Goal: Find specific page/section: Find specific page/section

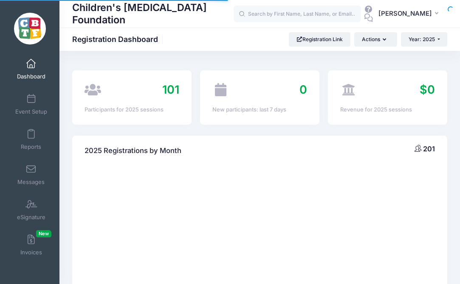
select select
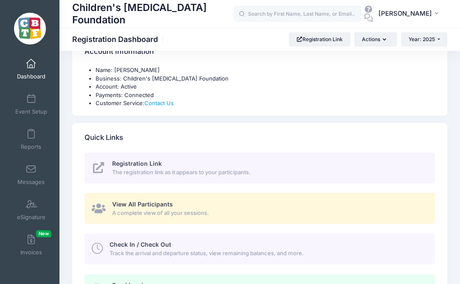
scroll to position [289, 0]
click at [158, 201] on span "View All Participants" at bounding box center [142, 203] width 61 height 7
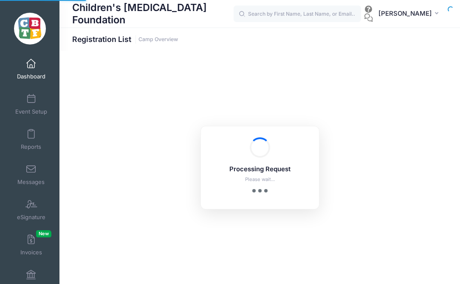
select select "10"
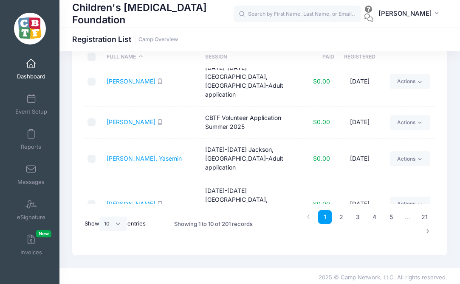
scroll to position [49, 0]
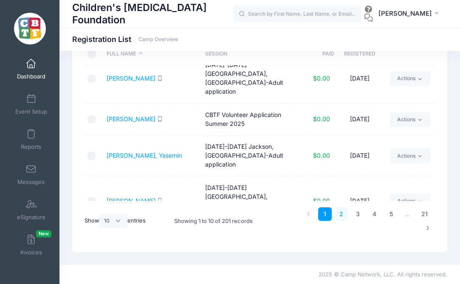
click at [344, 214] on link "2" at bounding box center [342, 215] width 14 height 14
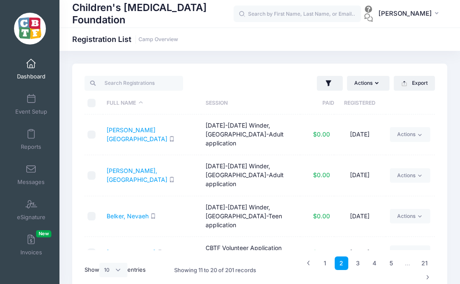
scroll to position [1, 0]
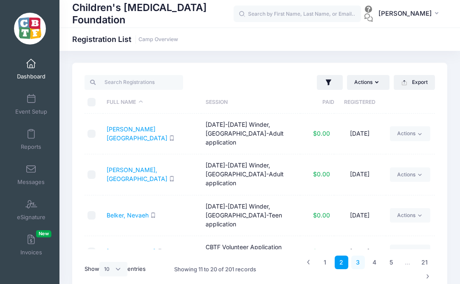
click at [360, 262] on link "3" at bounding box center [358, 263] width 14 height 14
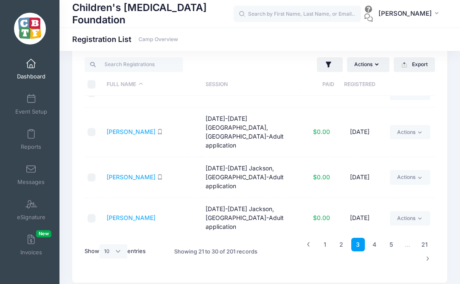
scroll to position [25, 0]
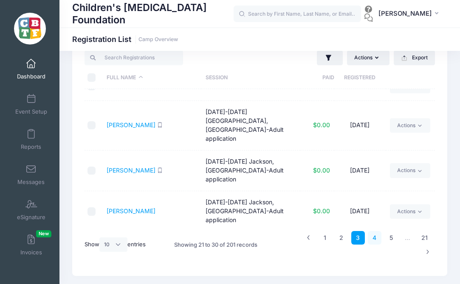
click at [373, 238] on link "4" at bounding box center [375, 238] width 14 height 14
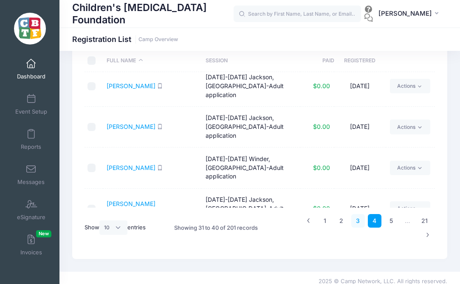
scroll to position [49, 0]
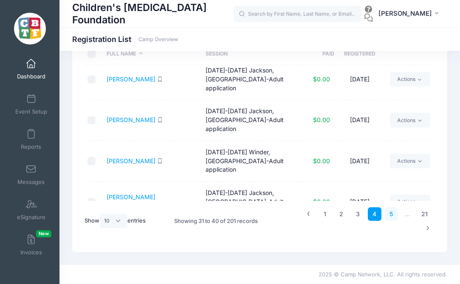
click at [393, 215] on link "5" at bounding box center [391, 215] width 14 height 14
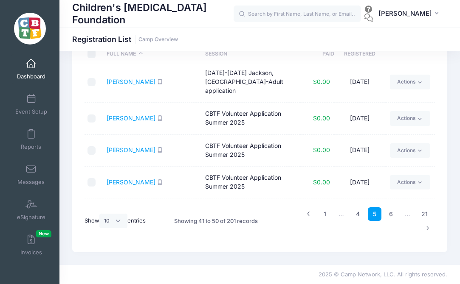
scroll to position [0, 0]
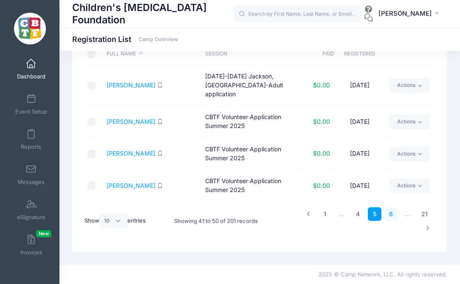
click at [390, 216] on link "6" at bounding box center [391, 215] width 14 height 14
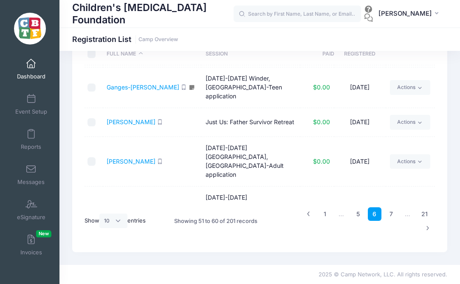
scroll to position [177, 0]
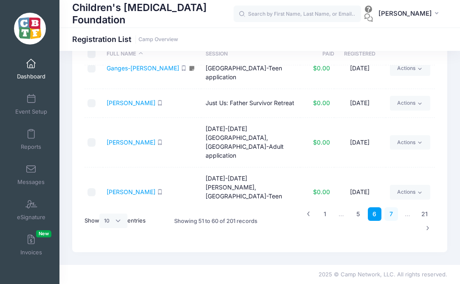
click at [393, 212] on link "7" at bounding box center [391, 215] width 14 height 14
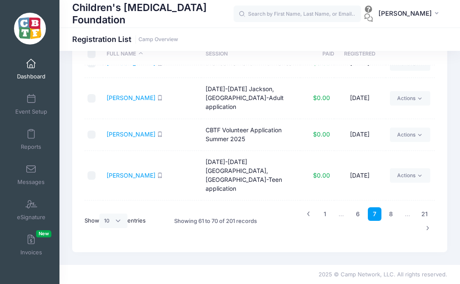
scroll to position [137, 0]
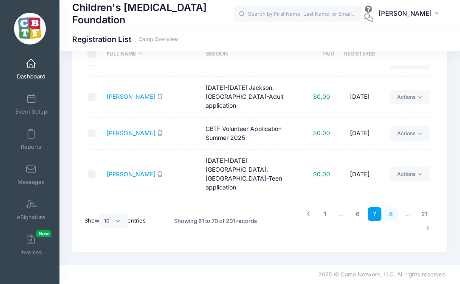
click at [391, 211] on link "8" at bounding box center [391, 215] width 14 height 14
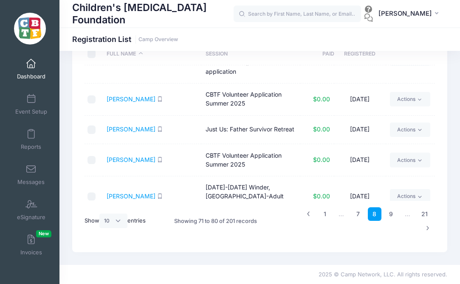
scroll to position [177, 0]
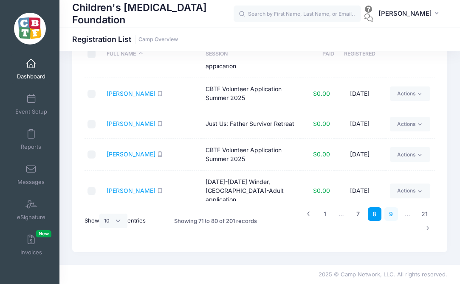
click at [391, 216] on link "9" at bounding box center [391, 215] width 14 height 14
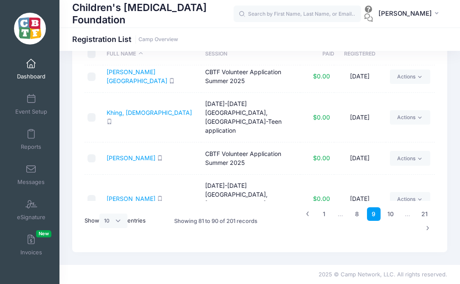
scroll to position [180, 0]
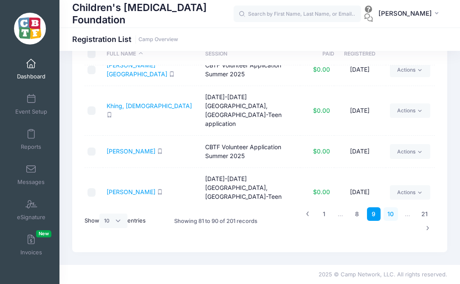
click at [391, 213] on link "10" at bounding box center [390, 215] width 15 height 14
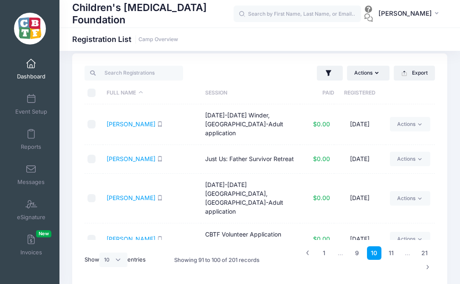
scroll to position [121, 0]
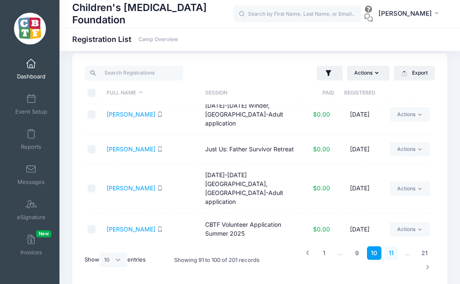
click at [395, 254] on link "11" at bounding box center [391, 254] width 14 height 14
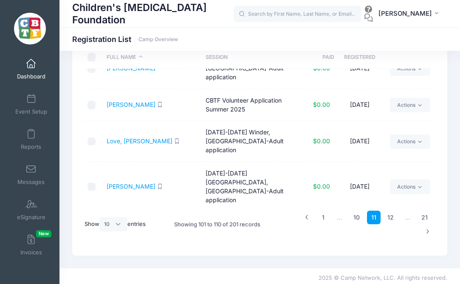
scroll to position [49, 0]
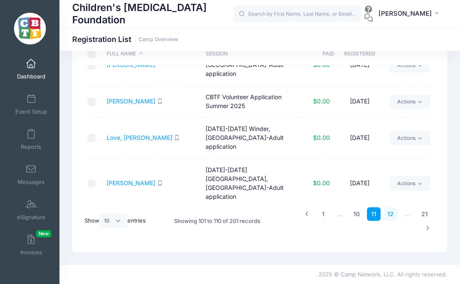
click at [390, 217] on link "12" at bounding box center [390, 215] width 15 height 14
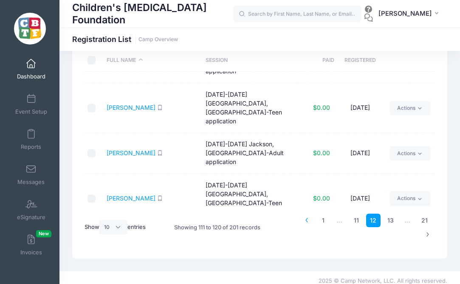
scroll to position [43, 0]
click at [392, 223] on link "13" at bounding box center [390, 221] width 15 height 14
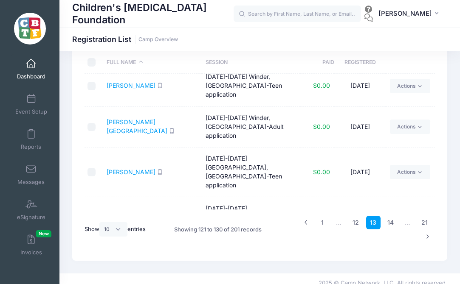
scroll to position [45, 0]
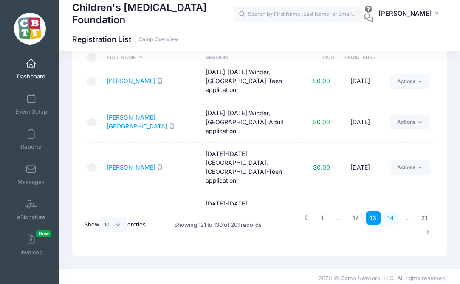
click at [391, 220] on link "14" at bounding box center [390, 218] width 15 height 14
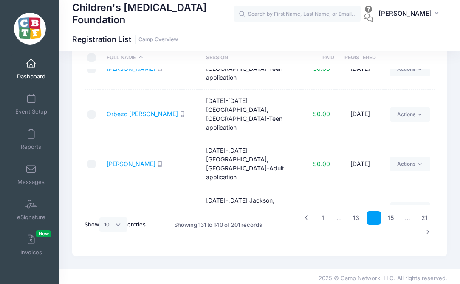
scroll to position [49, 0]
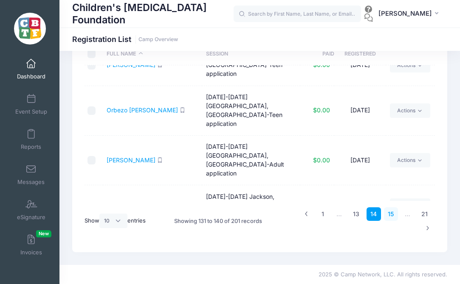
click at [391, 213] on link "15" at bounding box center [391, 215] width 14 height 14
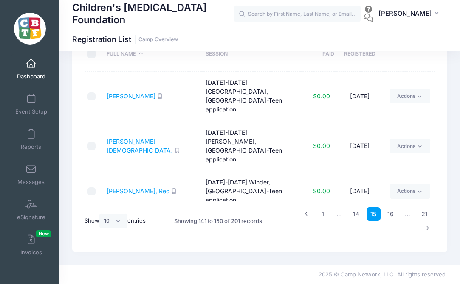
click at [391, 213] on link "16" at bounding box center [390, 215] width 15 height 14
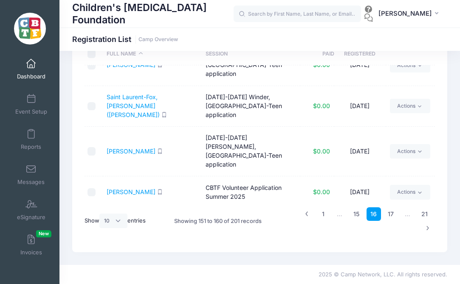
click at [391, 213] on link "17" at bounding box center [391, 215] width 14 height 14
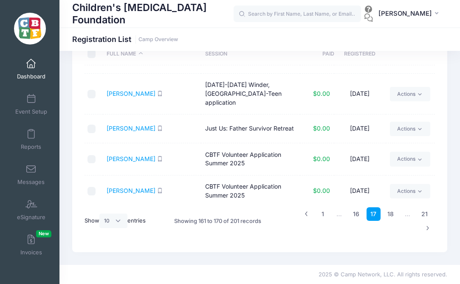
scroll to position [177, 0]
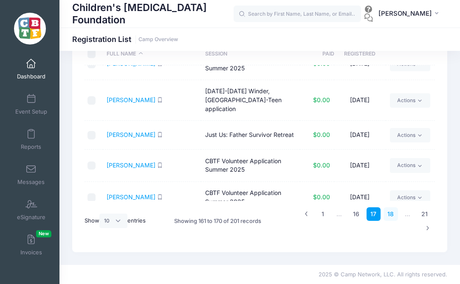
click at [392, 214] on link "18" at bounding box center [390, 215] width 15 height 14
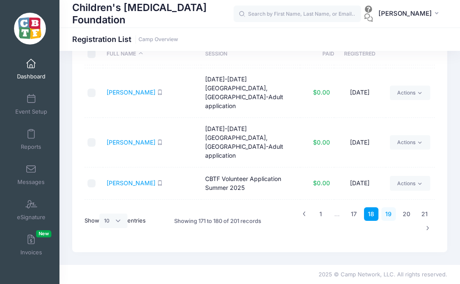
click at [391, 215] on link "19" at bounding box center [388, 215] width 15 height 14
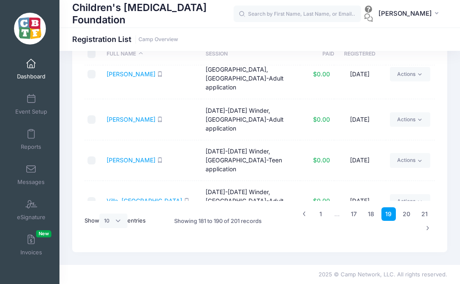
scroll to position [174, 0]
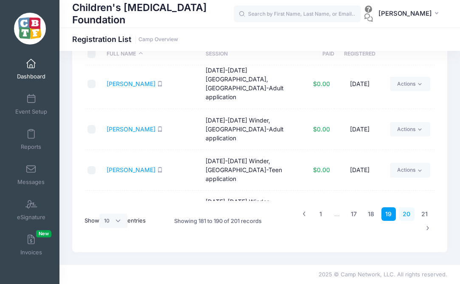
click at [407, 215] on link "20" at bounding box center [407, 215] width 16 height 14
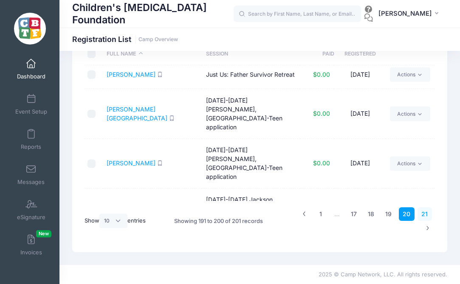
click at [426, 215] on link "21" at bounding box center [424, 215] width 15 height 14
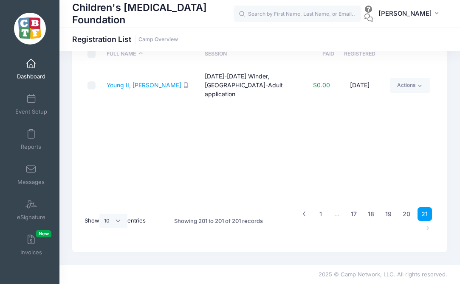
scroll to position [0, 0]
